Goal: Task Accomplishment & Management: Use online tool/utility

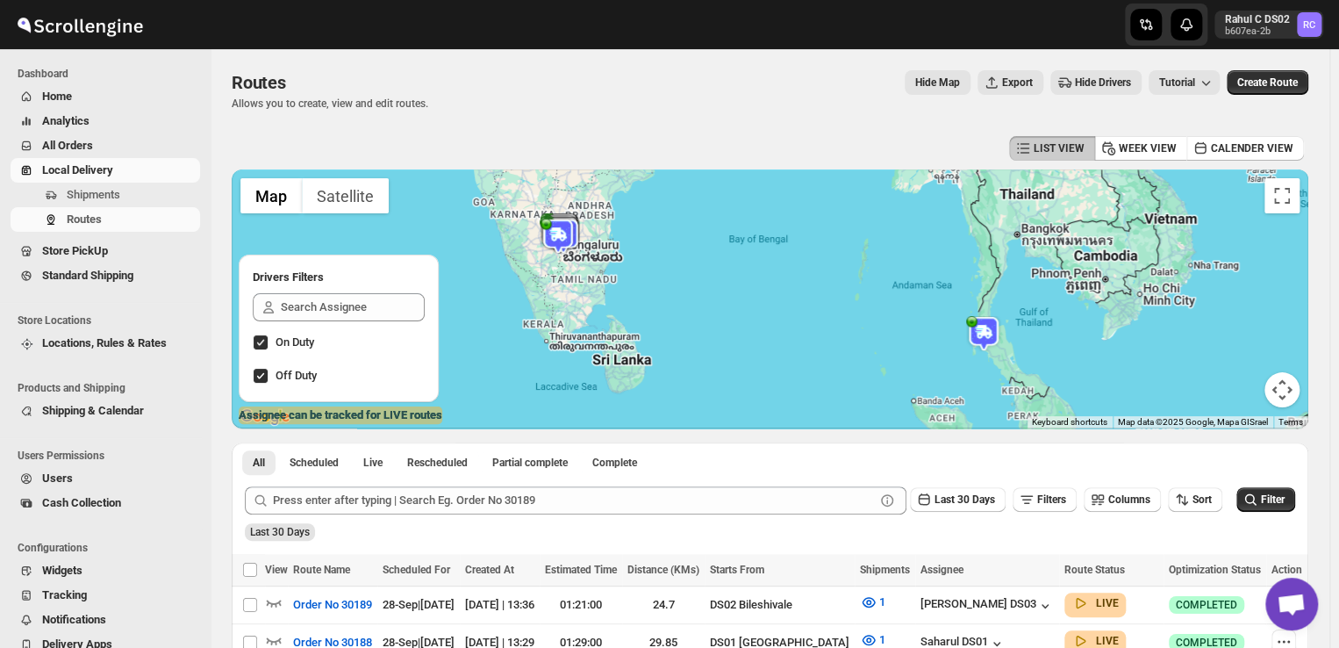
click at [133, 190] on span "Shipments" at bounding box center [132, 195] width 130 height 18
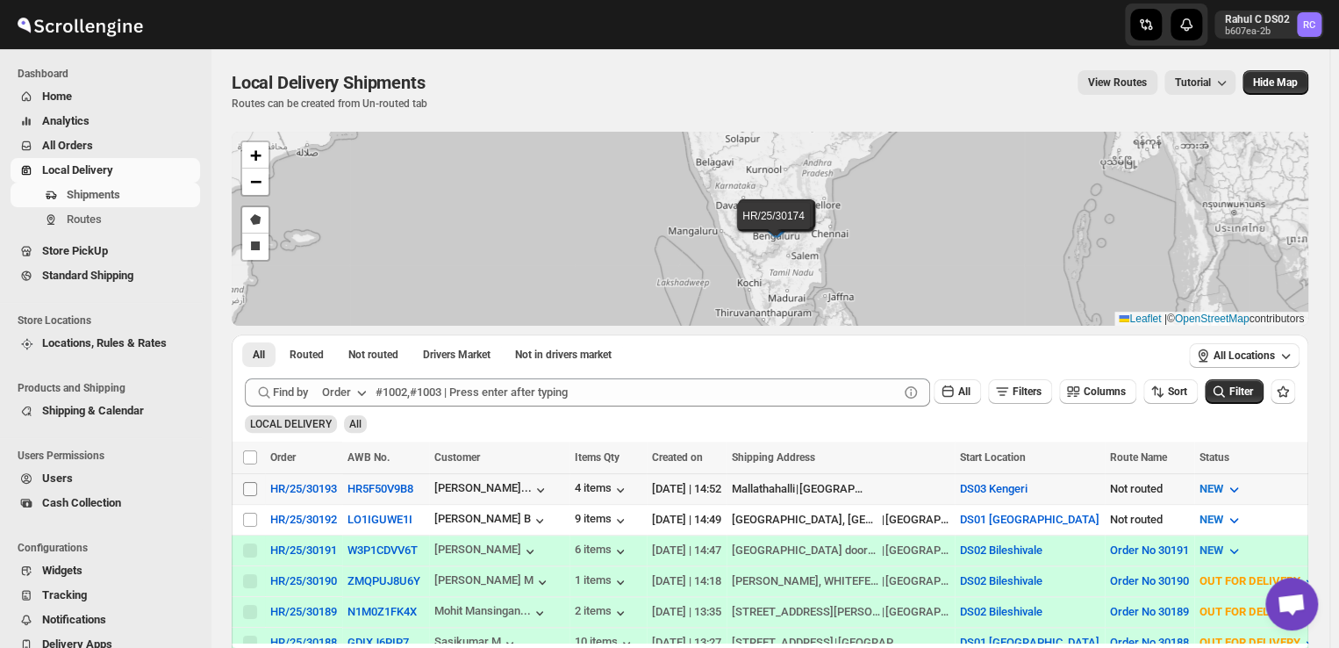
click at [248, 484] on input "Select shipment" at bounding box center [250, 489] width 14 height 14
checkbox input "true"
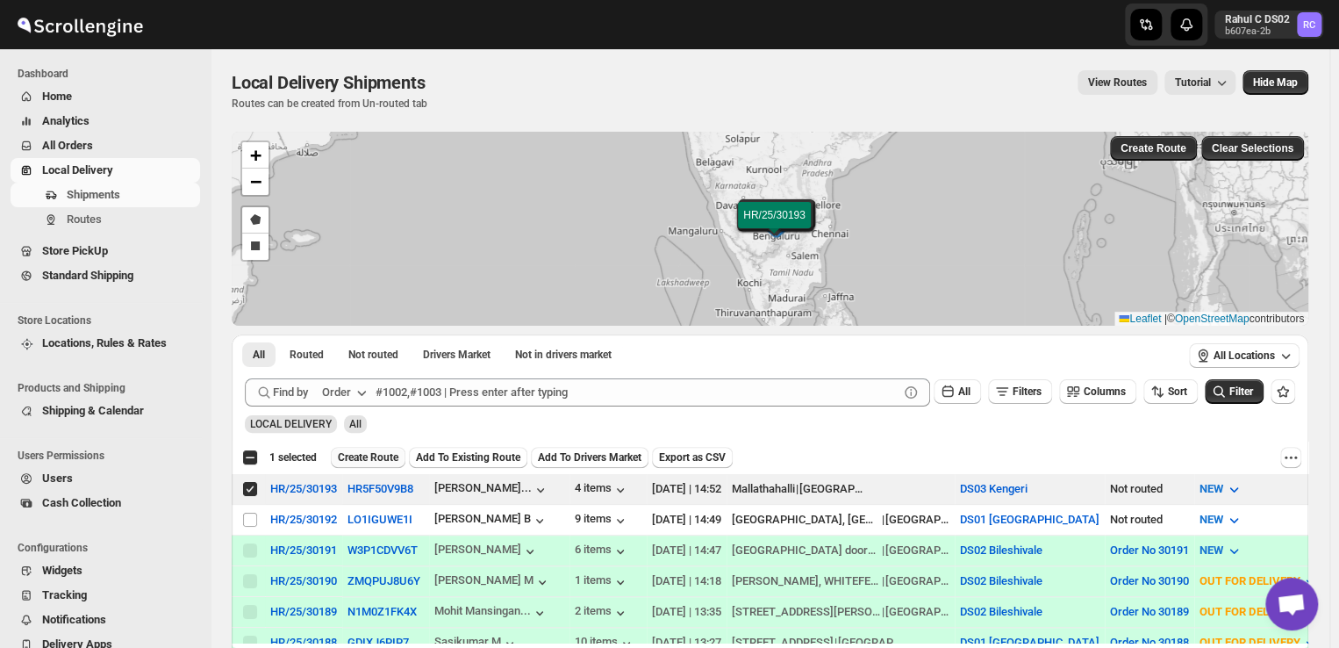
click at [369, 455] on span "Create Route" at bounding box center [368, 457] width 61 height 14
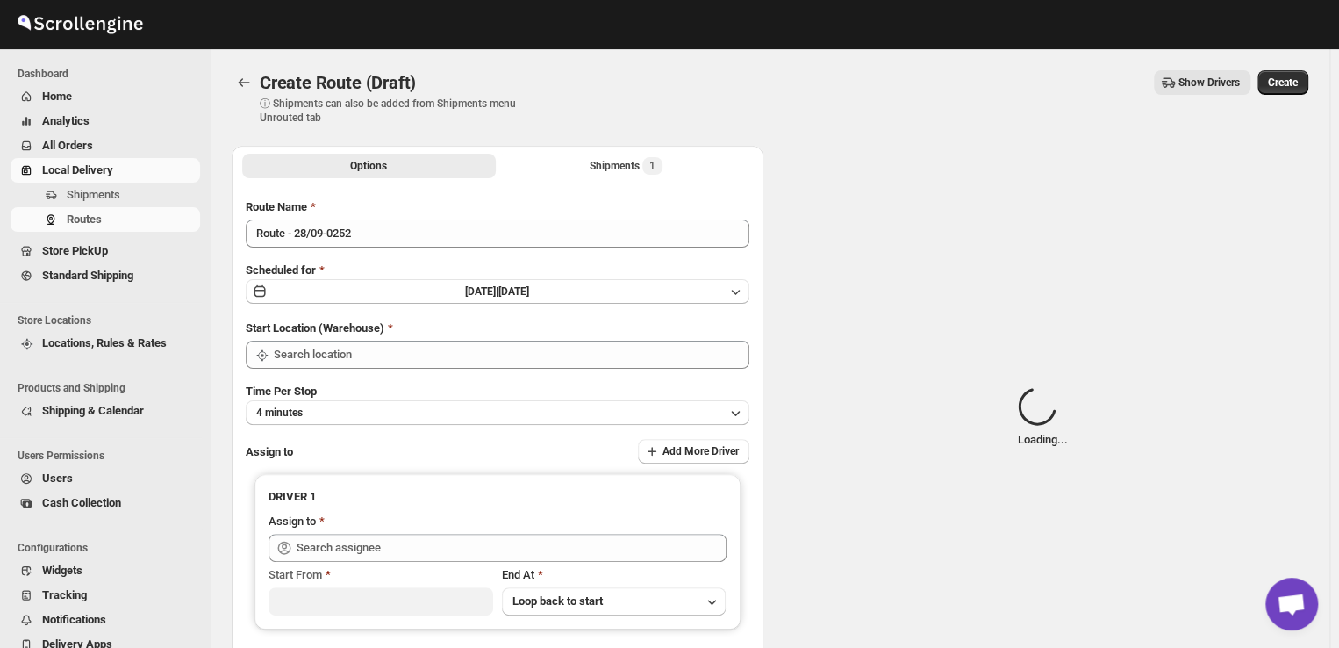
type input "DS03 Kengeri"
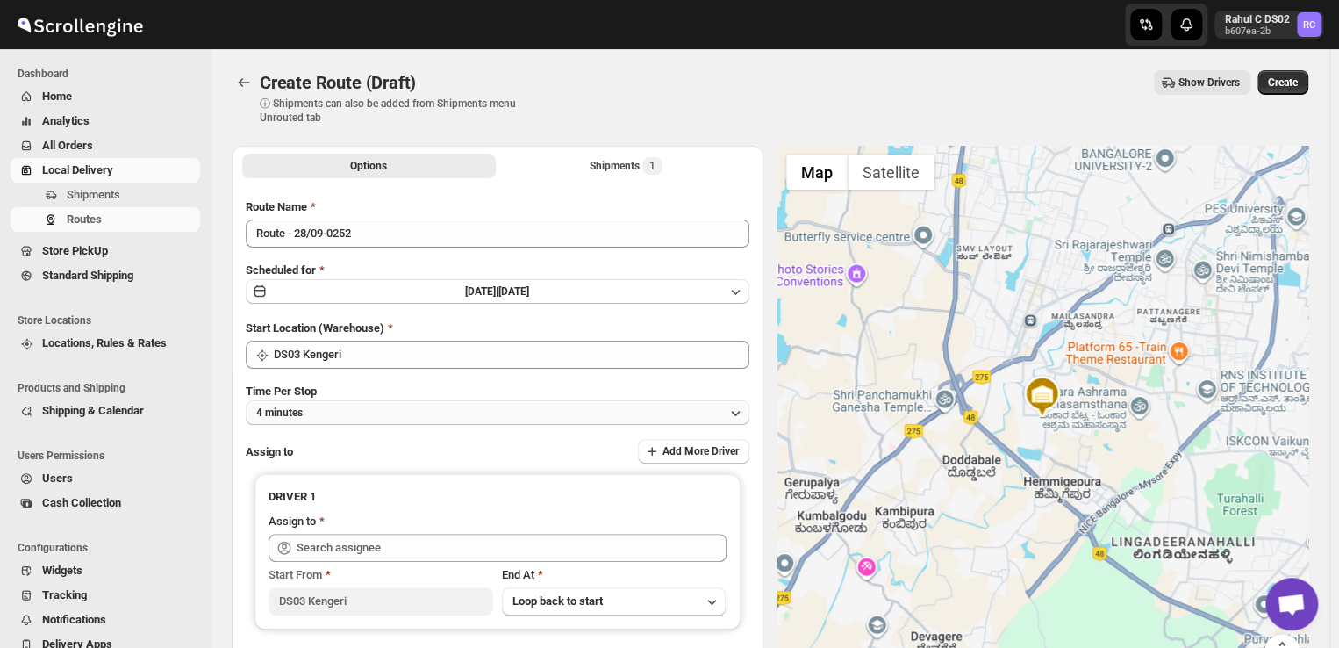
click at [337, 414] on button "4 minutes" at bounding box center [498, 412] width 504 height 25
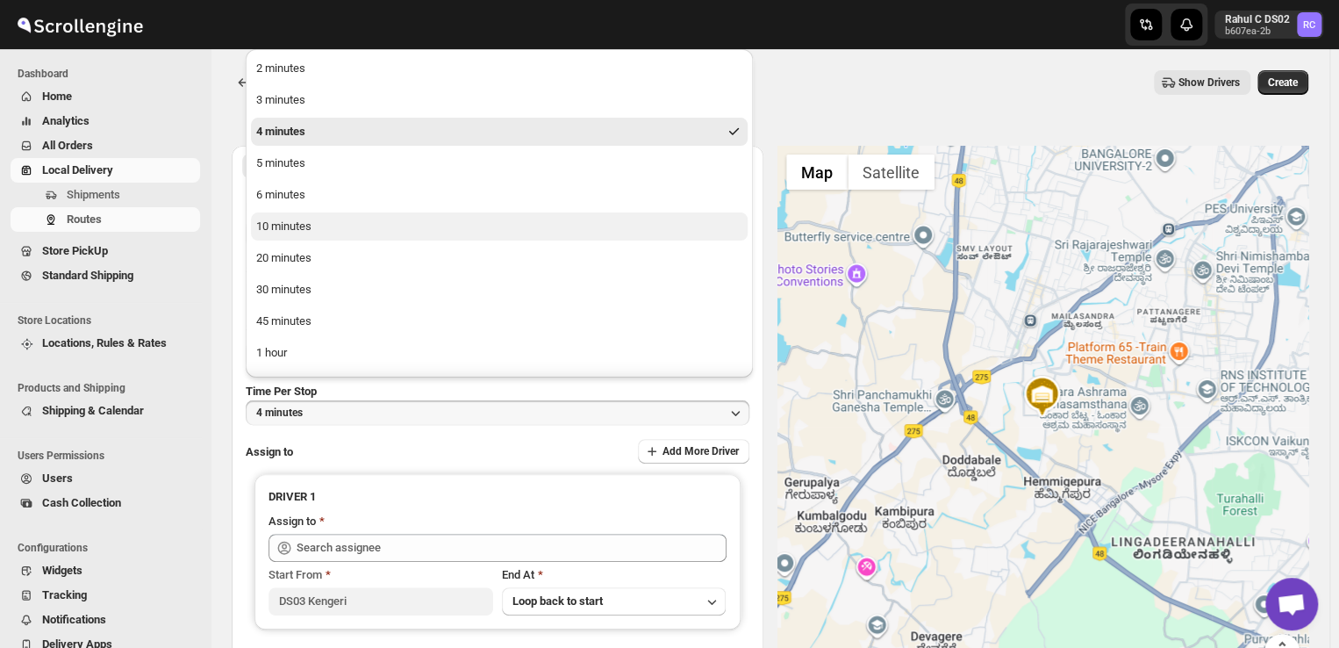
click at [314, 225] on button "10 minutes" at bounding box center [499, 226] width 497 height 28
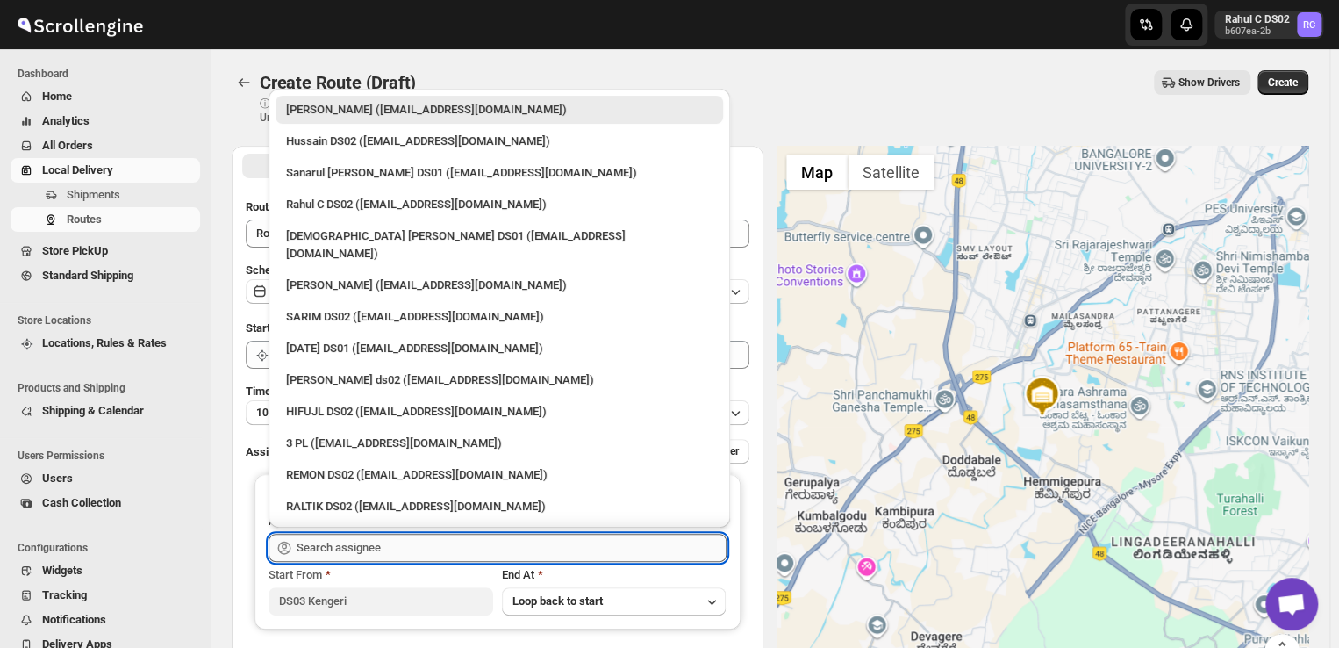
click at [394, 546] on input "text" at bounding box center [512, 547] width 430 height 28
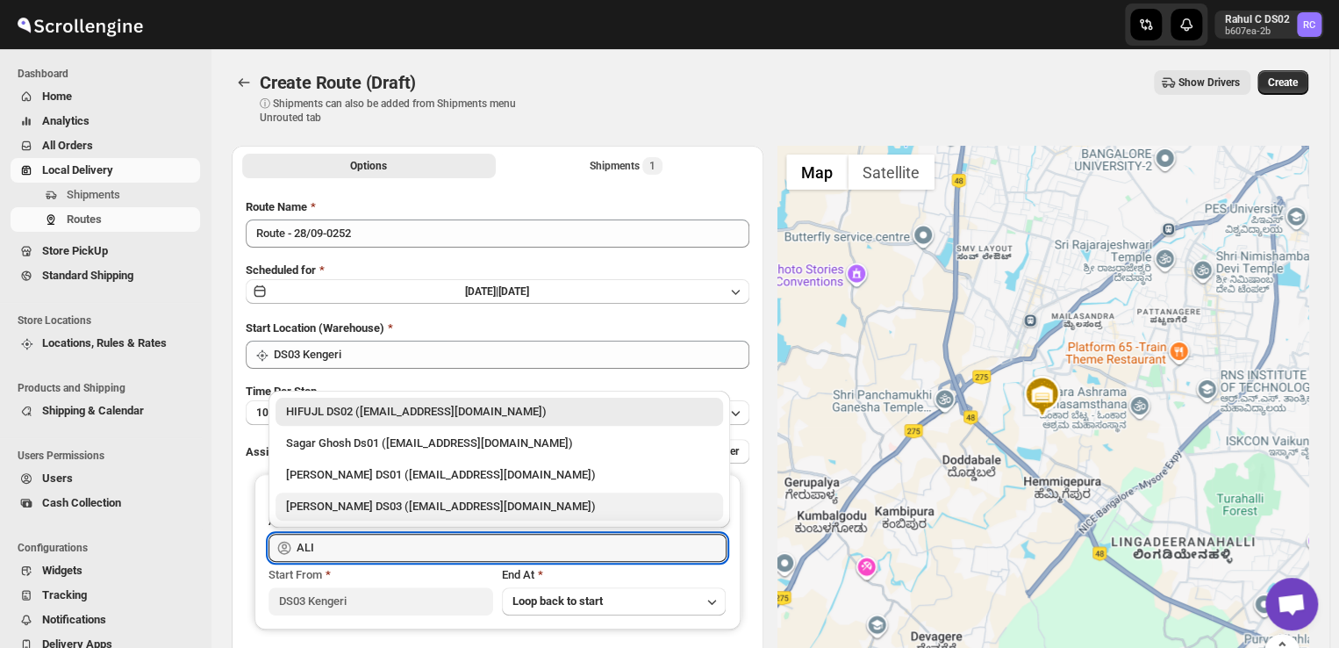
click at [389, 510] on div "[PERSON_NAME] DS03 ([EMAIL_ADDRESS][DOMAIN_NAME])" at bounding box center [499, 506] width 426 height 18
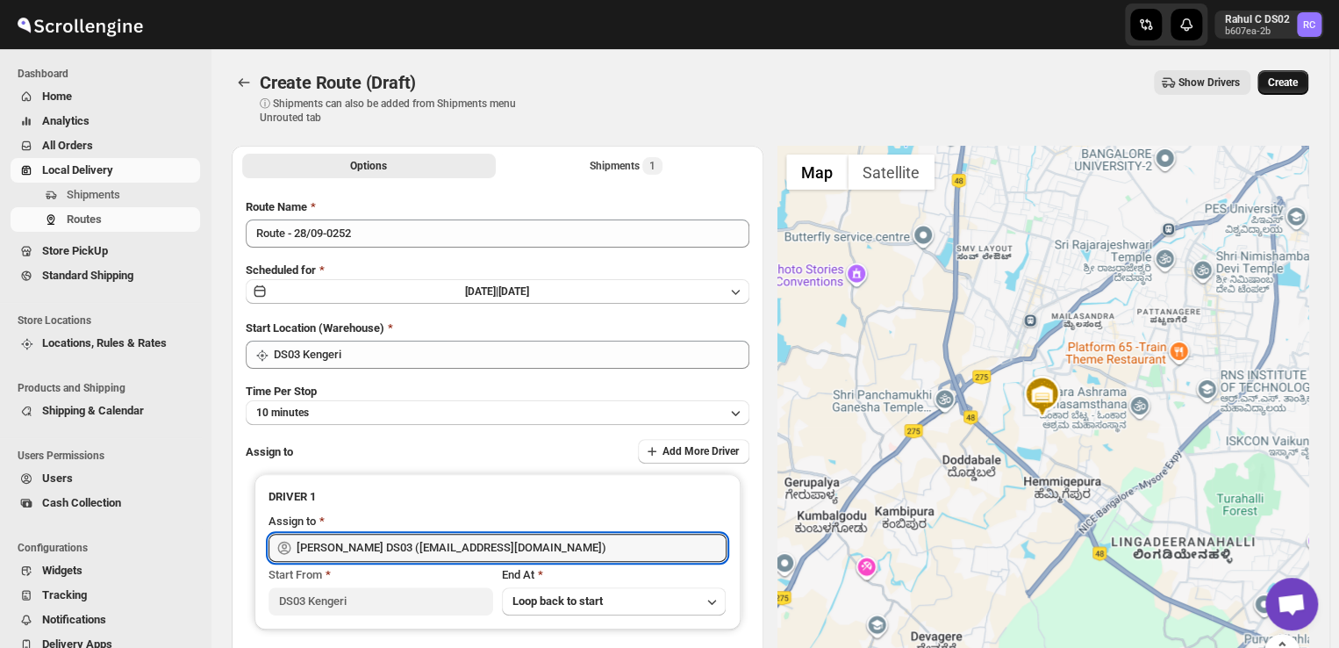
type input "[PERSON_NAME] DS03 ([EMAIL_ADDRESS][DOMAIN_NAME])"
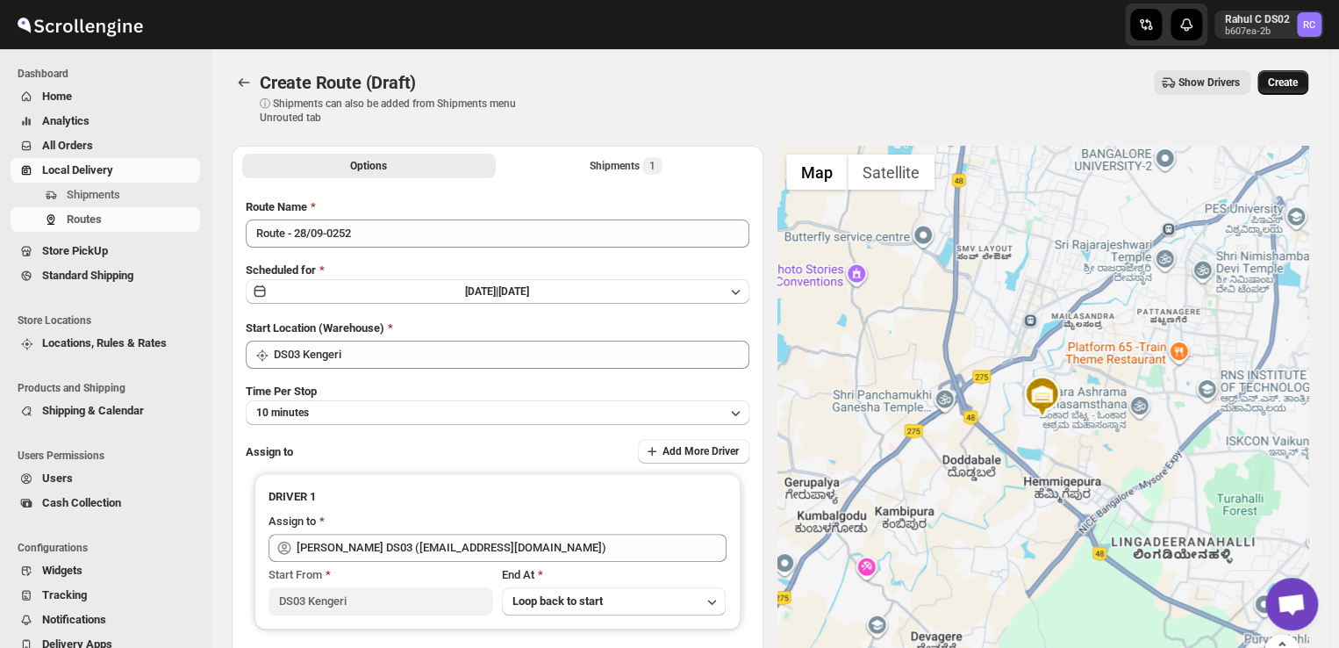
click at [1298, 83] on span "Create" at bounding box center [1283, 82] width 30 height 14
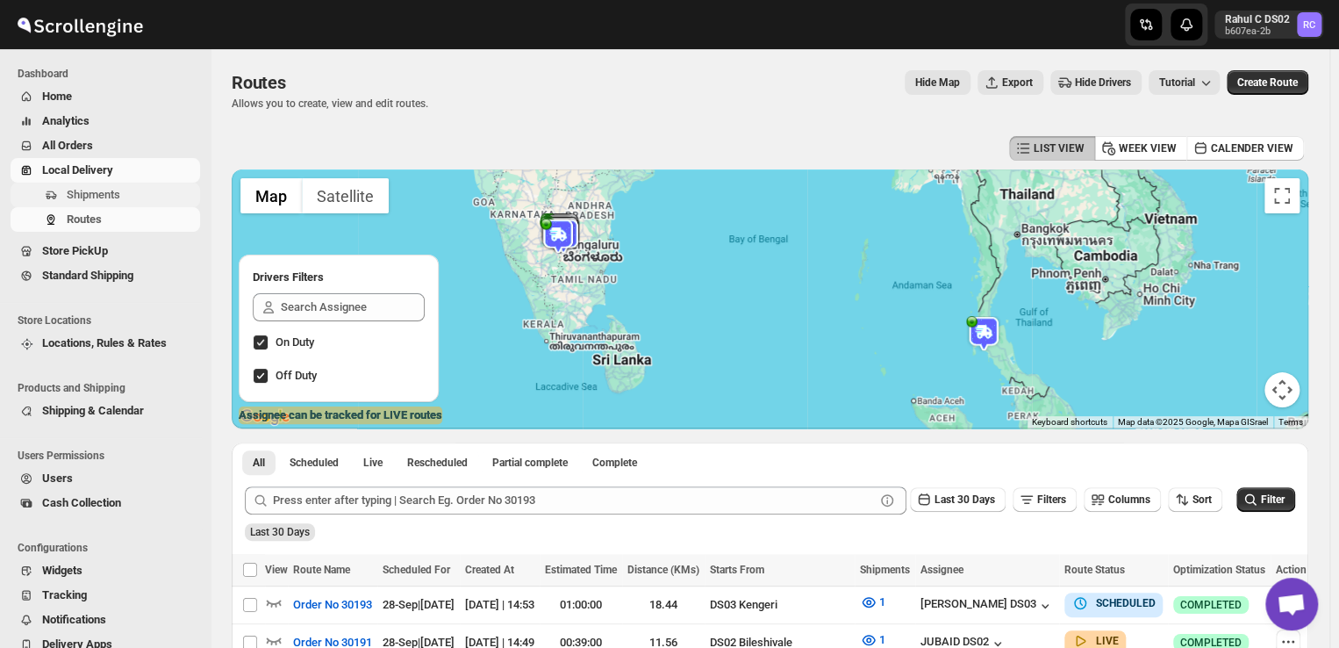
click at [125, 197] on span "Shipments" at bounding box center [132, 195] width 130 height 18
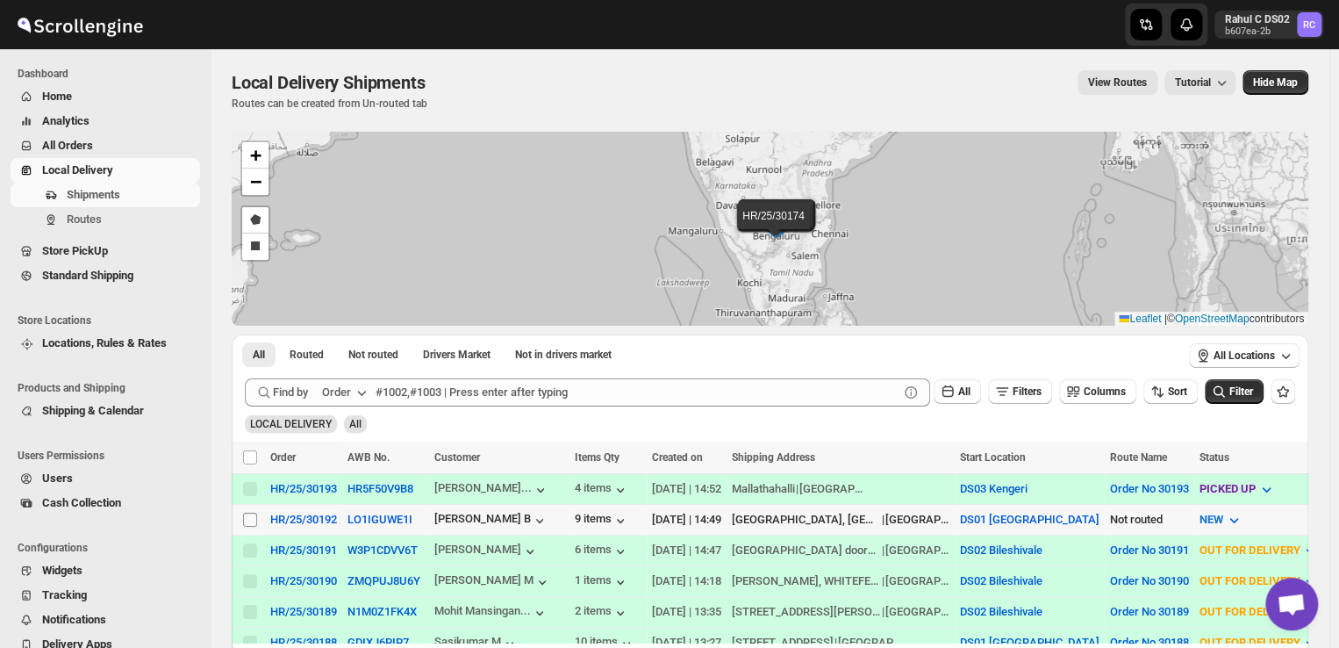
click at [247, 516] on input "Select shipment" at bounding box center [250, 519] width 14 height 14
checkbox input "true"
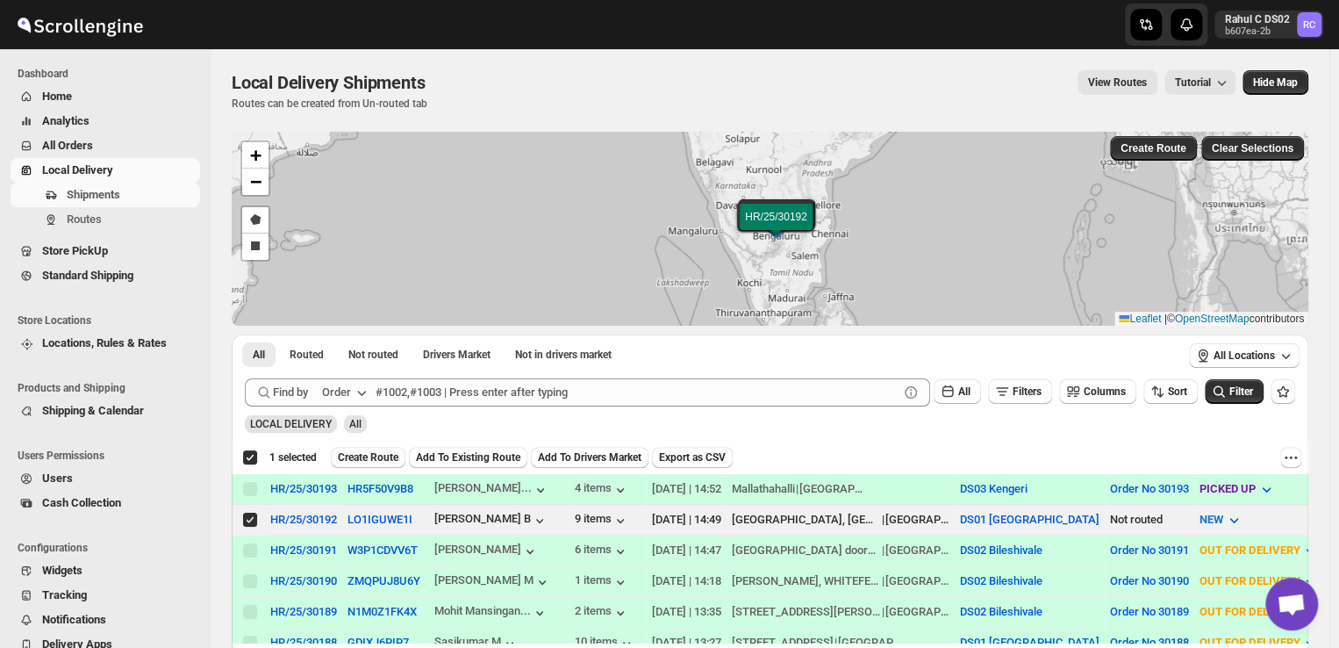
click at [364, 455] on span "Create Route" at bounding box center [368, 457] width 61 height 14
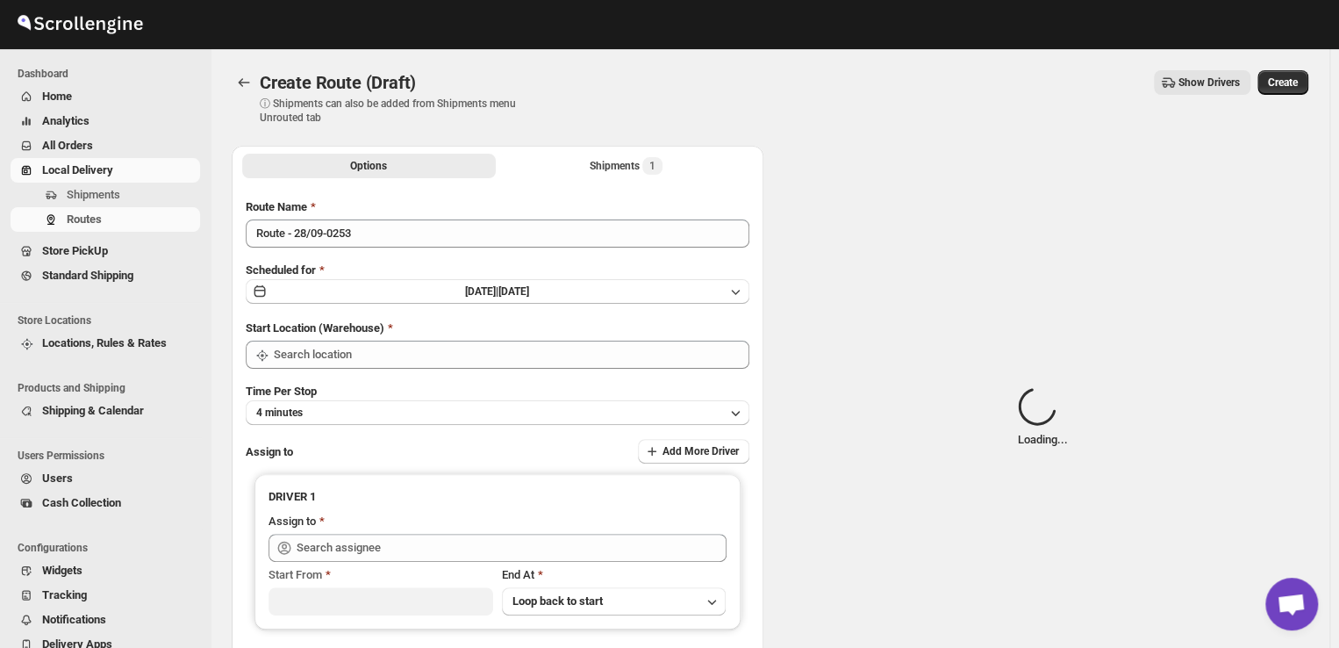
type input "DS01 [GEOGRAPHIC_DATA]"
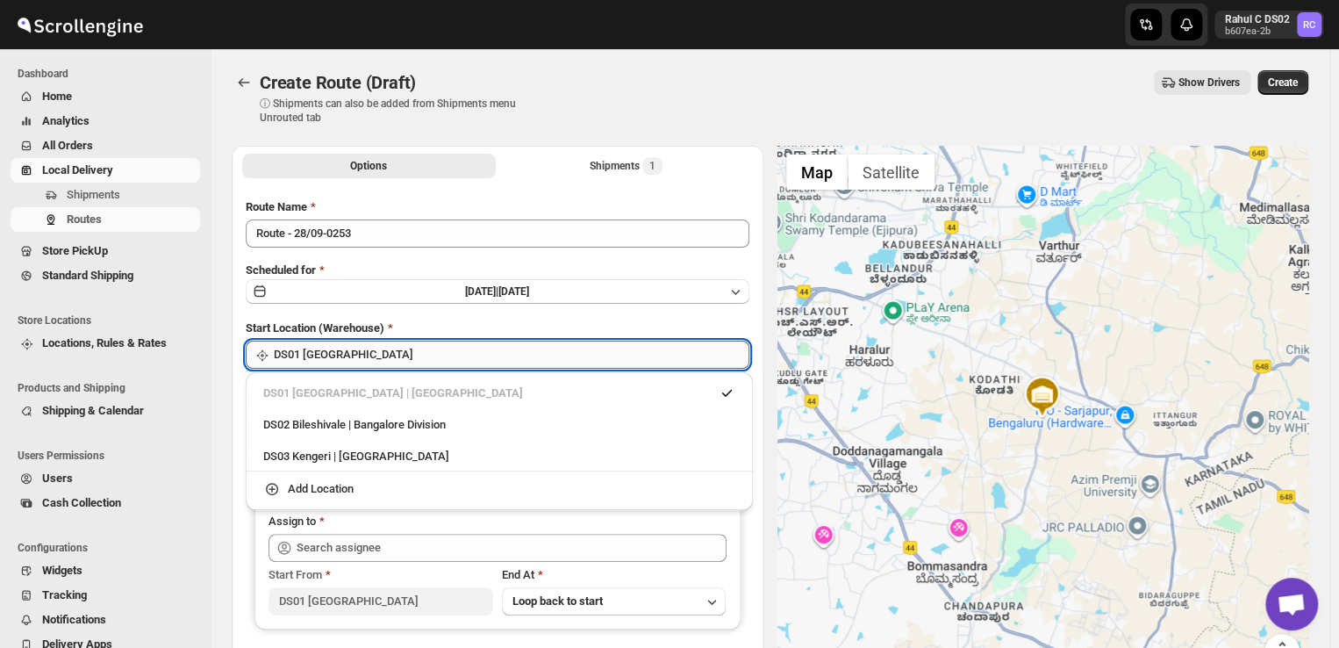
click at [397, 353] on input "DS01 [GEOGRAPHIC_DATA]" at bounding box center [512, 354] width 476 height 28
click at [311, 454] on div "DS03 Kengeri | [GEOGRAPHIC_DATA]" at bounding box center [499, 456] width 472 height 18
type input "DS03 Kengeri"
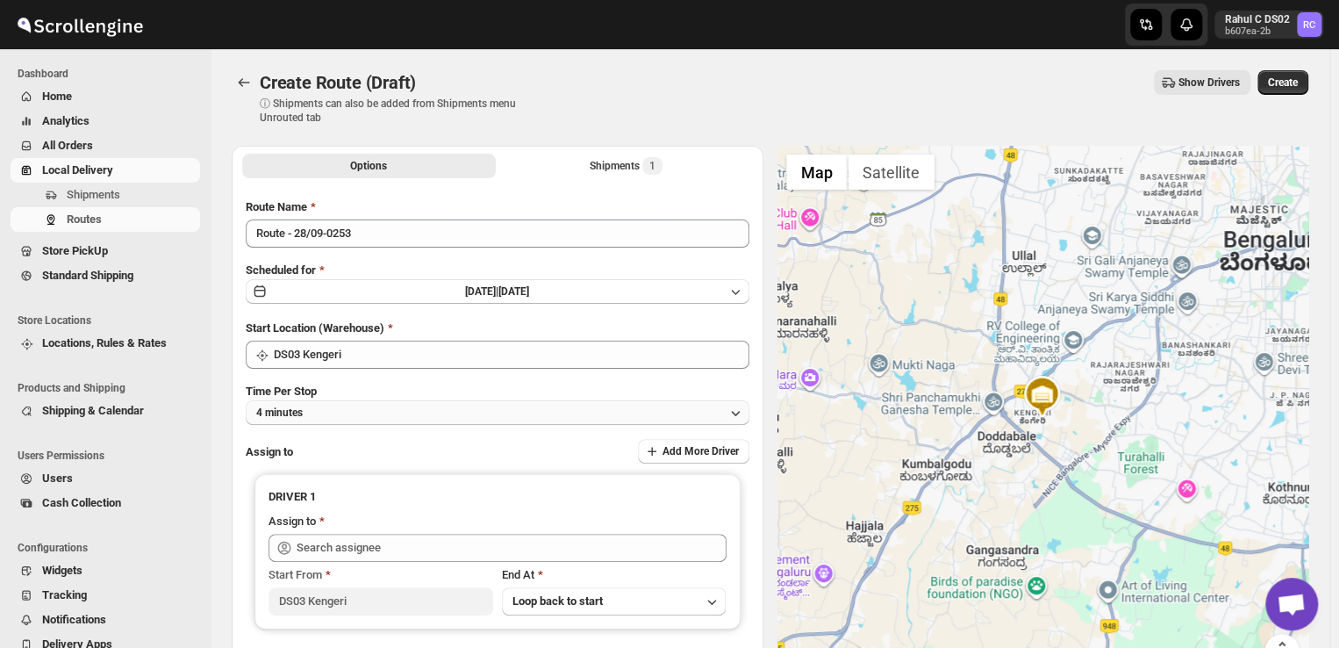
click at [340, 411] on button "4 minutes" at bounding box center [498, 412] width 504 height 25
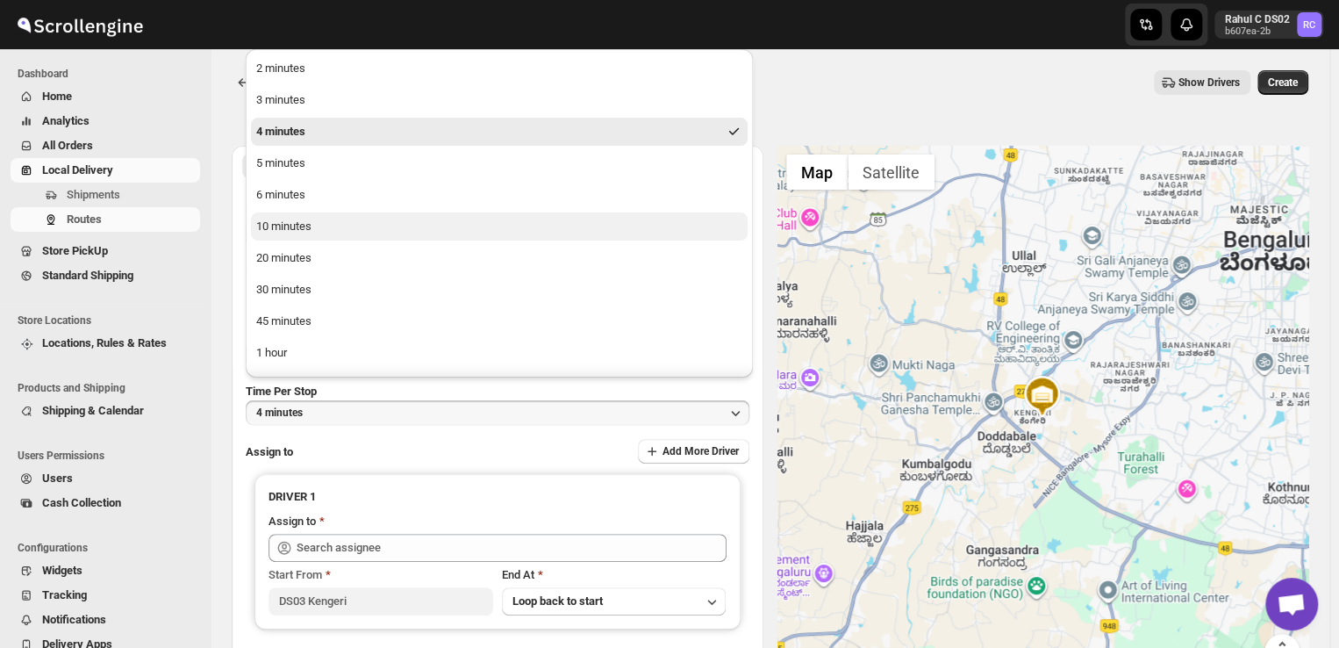
click at [322, 229] on button "10 minutes" at bounding box center [499, 226] width 497 height 28
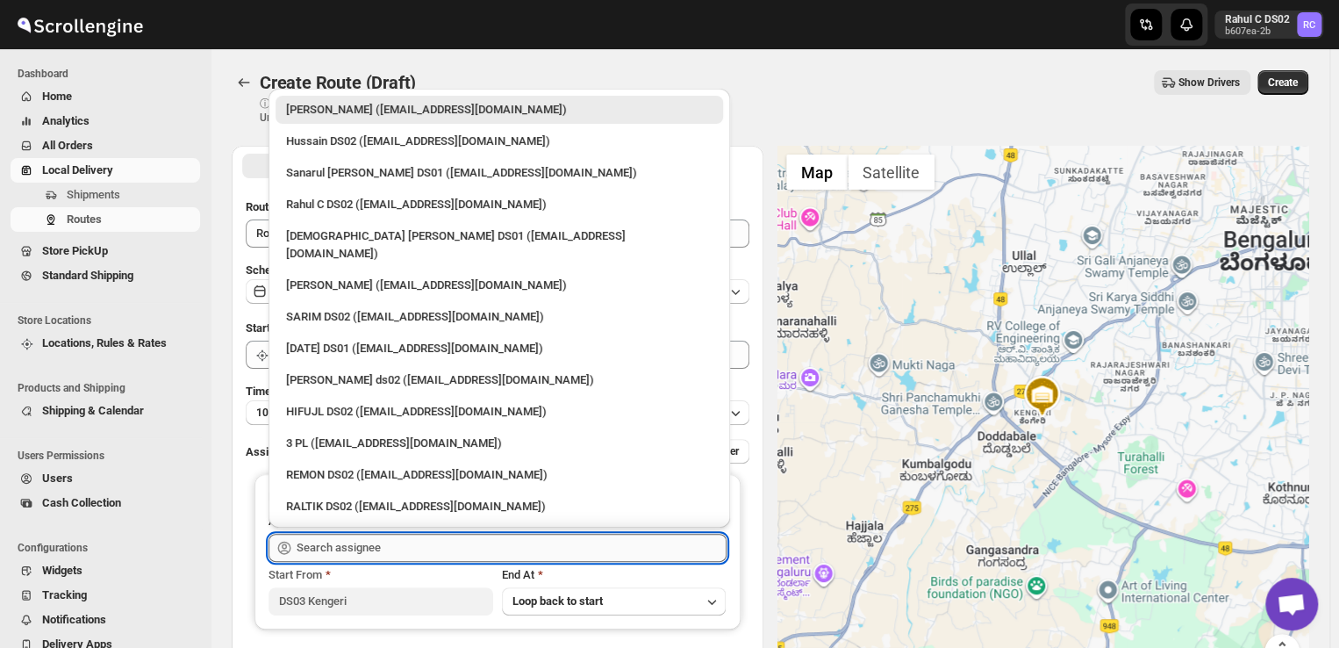
click at [404, 544] on input "text" at bounding box center [512, 547] width 430 height 28
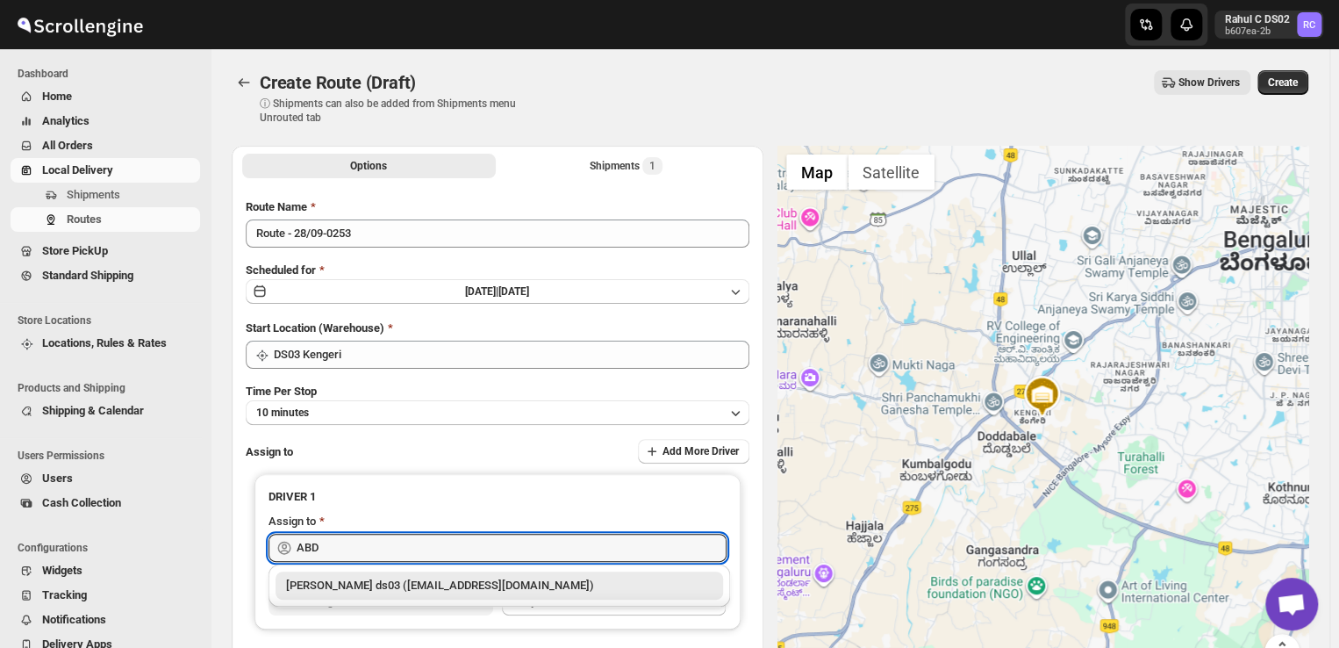
click at [392, 581] on div "[PERSON_NAME] ds03 ([EMAIL_ADDRESS][DOMAIN_NAME])" at bounding box center [499, 585] width 426 height 18
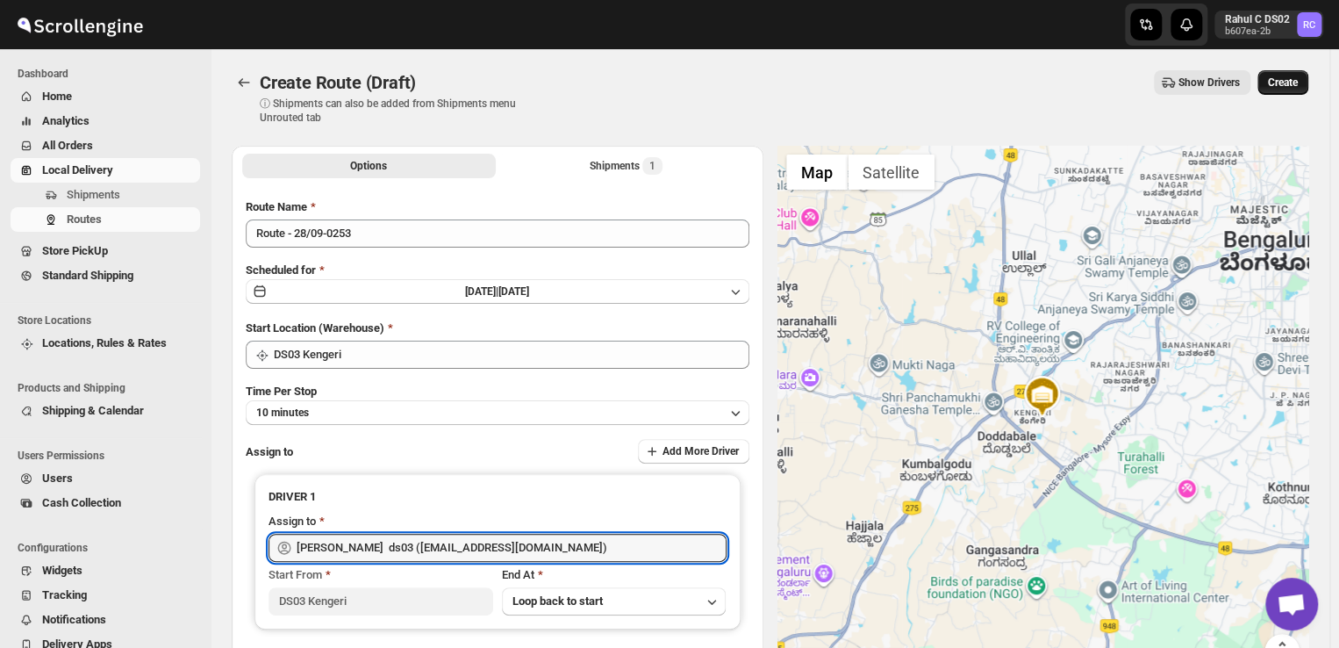
type input "[PERSON_NAME] ds03 ([EMAIL_ADDRESS][DOMAIN_NAME])"
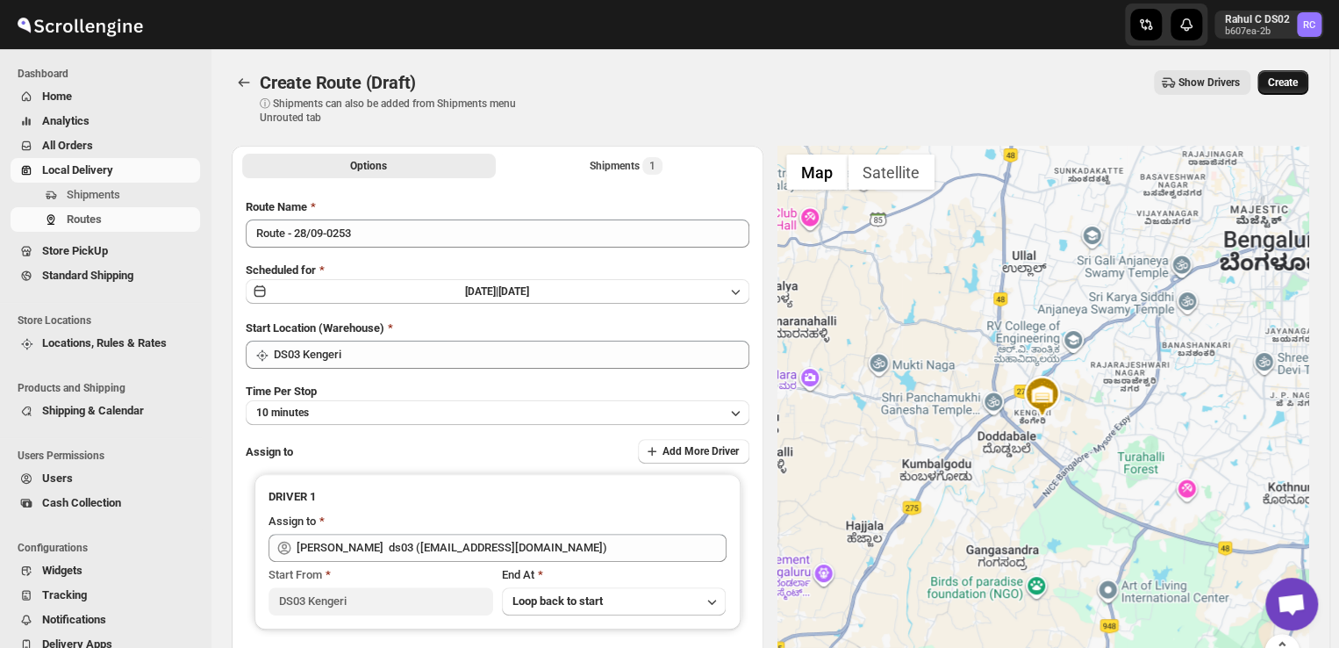
click at [1292, 78] on span "Create" at bounding box center [1283, 82] width 30 height 14
